Goal: Task Accomplishment & Management: Use online tool/utility

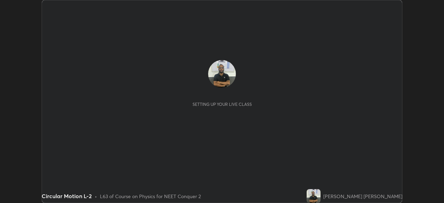
scroll to position [203, 444]
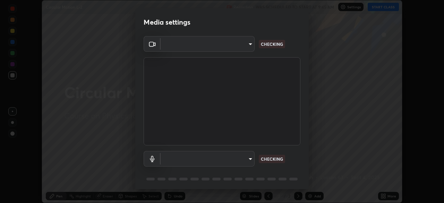
type input "e68af464f7f9ec2662c8dd58f0462b2d9bd4a3adfc91c634b4d9ed550f7d79d6"
type input "default"
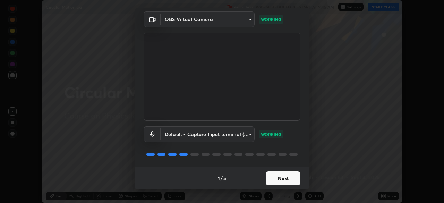
click at [277, 176] on button "Next" at bounding box center [283, 178] width 35 height 14
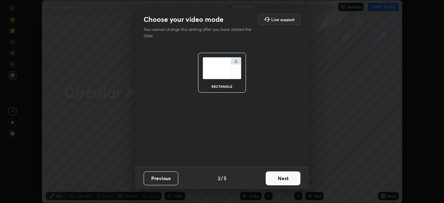
scroll to position [0, 0]
click at [277, 178] on button "Next" at bounding box center [283, 178] width 35 height 14
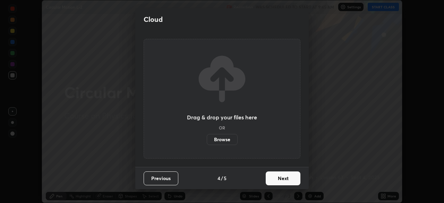
click at [280, 180] on button "Next" at bounding box center [283, 178] width 35 height 14
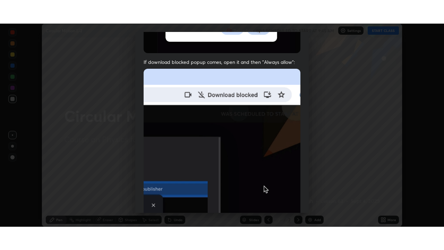
scroll to position [166, 0]
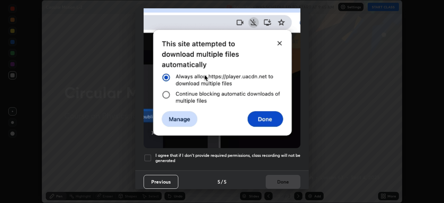
click at [148, 154] on div at bounding box center [148, 158] width 8 height 8
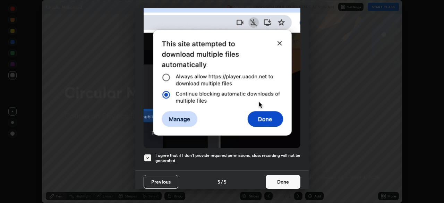
click at [278, 179] on button "Done" at bounding box center [283, 182] width 35 height 14
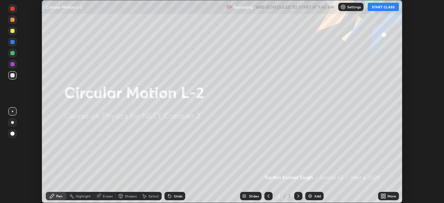
click at [382, 195] on icon at bounding box center [382, 195] width 2 height 2
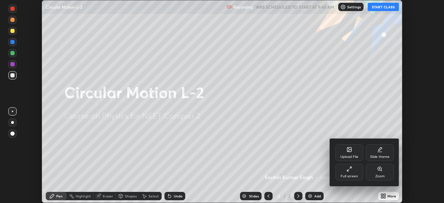
click at [348, 174] on div "Full screen" at bounding box center [349, 175] width 17 height 3
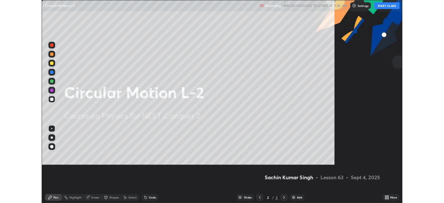
scroll to position [250, 444]
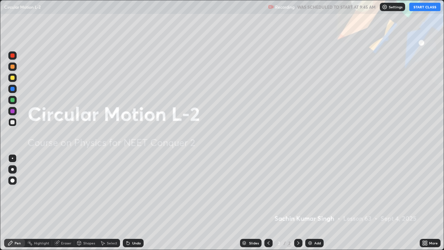
click at [311, 203] on img at bounding box center [310, 243] width 6 height 6
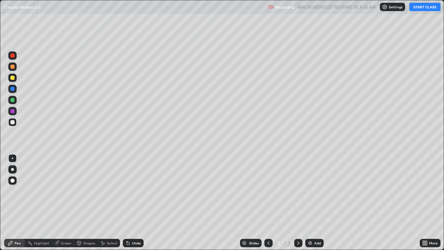
click at [421, 9] on button "START CLASS" at bounding box center [424, 7] width 31 height 8
click at [310, 203] on img at bounding box center [310, 243] width 6 height 6
click at [67, 203] on div "Eraser" at bounding box center [66, 242] width 10 height 3
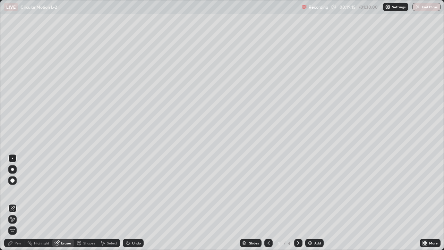
click at [19, 203] on div "Pen" at bounding box center [18, 242] width 6 height 3
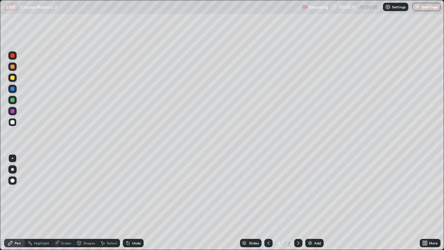
click at [70, 203] on div "Eraser" at bounding box center [66, 242] width 10 height 3
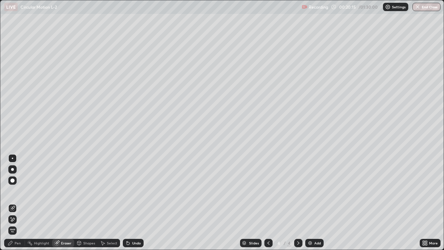
click at [17, 203] on div "Pen" at bounding box center [18, 242] width 6 height 3
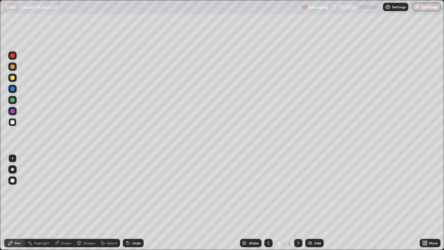
click at [310, 203] on img at bounding box center [310, 243] width 6 height 6
click at [311, 203] on img at bounding box center [310, 243] width 6 height 6
click at [66, 203] on div "Eraser" at bounding box center [66, 242] width 10 height 3
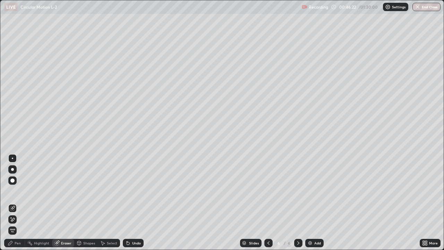
click at [20, 203] on div "Pen" at bounding box center [18, 242] width 6 height 3
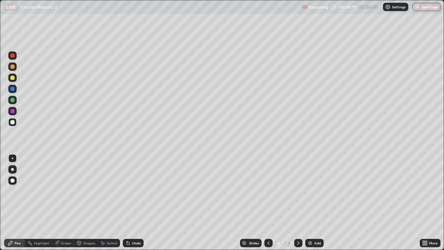
click at [309, 203] on img at bounding box center [310, 243] width 6 height 6
click at [18, 203] on div "Pen" at bounding box center [18, 242] width 6 height 3
click at [87, 203] on div "Shapes" at bounding box center [89, 242] width 12 height 3
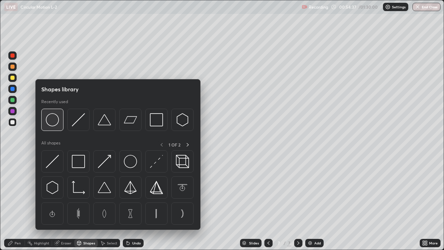
click at [52, 122] on img at bounding box center [52, 119] width 13 height 13
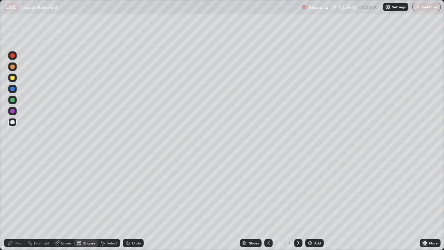
click at [12, 77] on div at bounding box center [12, 78] width 4 height 4
click at [87, 203] on div "Shapes" at bounding box center [89, 242] width 12 height 3
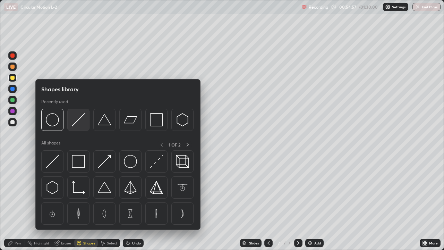
click at [77, 122] on img at bounding box center [78, 119] width 13 height 13
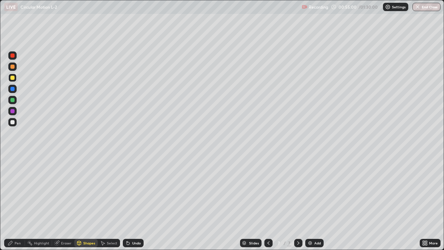
click at [17, 203] on div "Pen" at bounding box center [18, 242] width 6 height 3
click at [310, 203] on img at bounding box center [310, 243] width 6 height 6
click at [89, 203] on div "Shapes" at bounding box center [89, 242] width 12 height 3
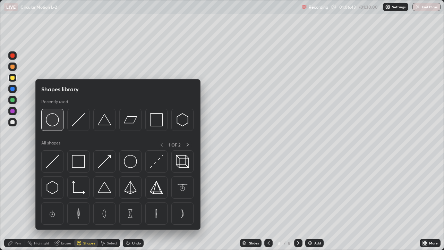
click at [57, 121] on img at bounding box center [52, 119] width 13 height 13
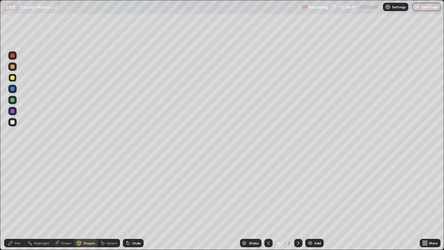
click at [18, 203] on div "Pen" at bounding box center [14, 243] width 21 height 8
click at [88, 203] on div "Shapes" at bounding box center [89, 242] width 12 height 3
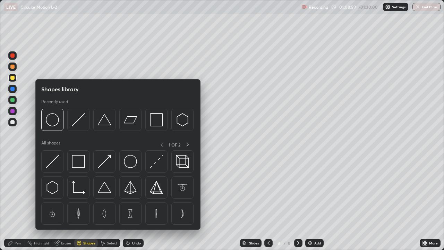
click at [53, 122] on img at bounding box center [52, 119] width 13 height 13
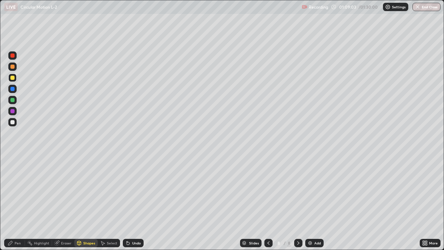
click at [21, 203] on div "Pen" at bounding box center [14, 243] width 21 height 8
click at [14, 57] on div at bounding box center [12, 55] width 4 height 4
click at [308, 203] on img at bounding box center [310, 243] width 6 height 6
click at [10, 124] on div at bounding box center [12, 122] width 8 height 8
click at [62, 203] on div "Eraser" at bounding box center [66, 242] width 10 height 3
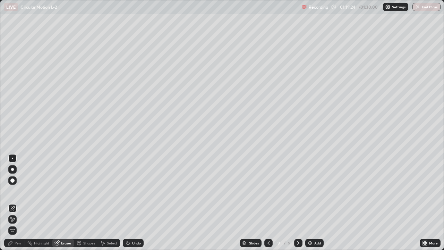
click at [17, 203] on div "Pen" at bounding box center [18, 242] width 6 height 3
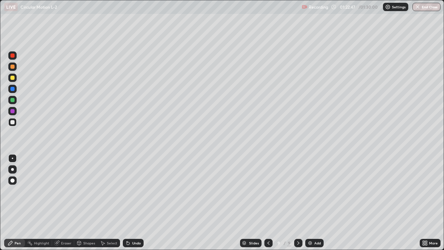
click at [425, 7] on button "End Class" at bounding box center [426, 7] width 28 height 8
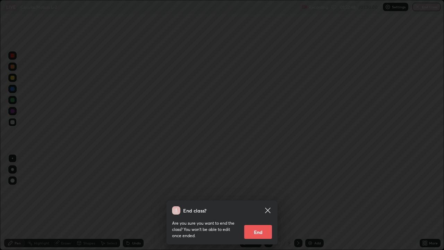
click at [263, 203] on button "End" at bounding box center [258, 232] width 28 height 14
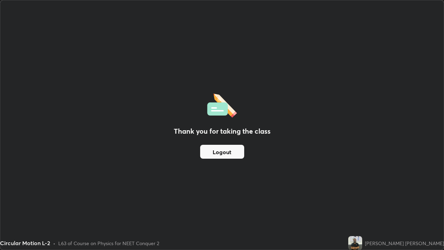
click at [275, 203] on div "Circular Motion L-2 • L63 of Course on Physics for NEET Conquer 2" at bounding box center [172, 243] width 345 height 14
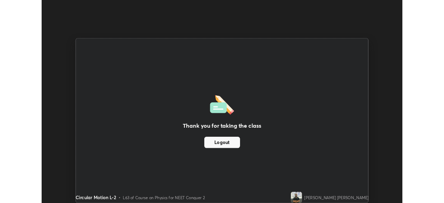
scroll to position [34474, 34233]
